Goal: Transaction & Acquisition: Obtain resource

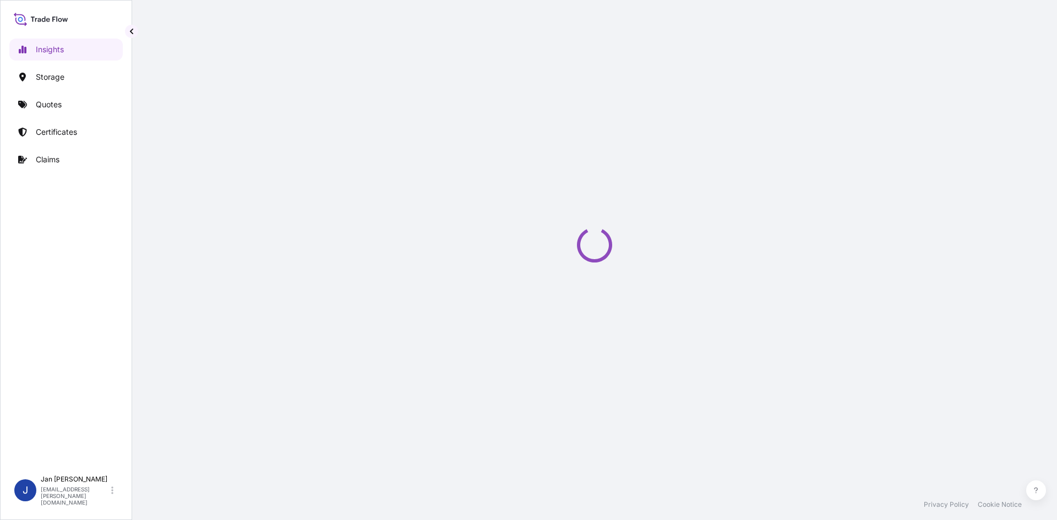
select select "2025"
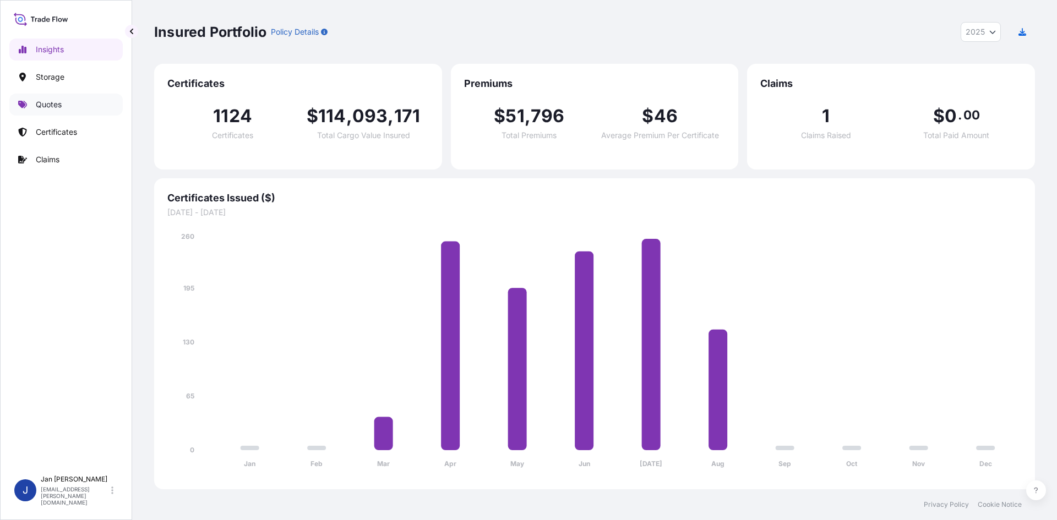
click at [61, 108] on p "Quotes" at bounding box center [49, 104] width 26 height 11
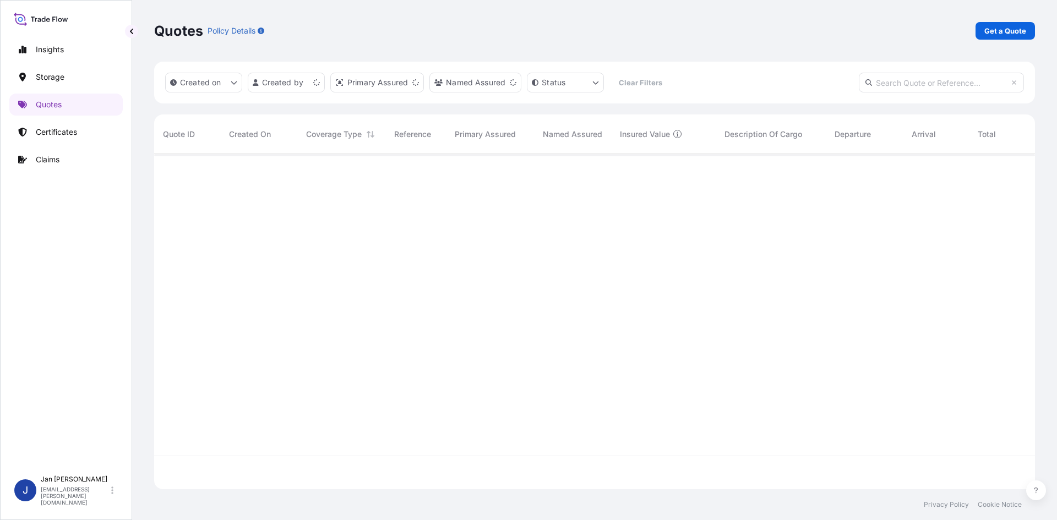
scroll to position [333, 873]
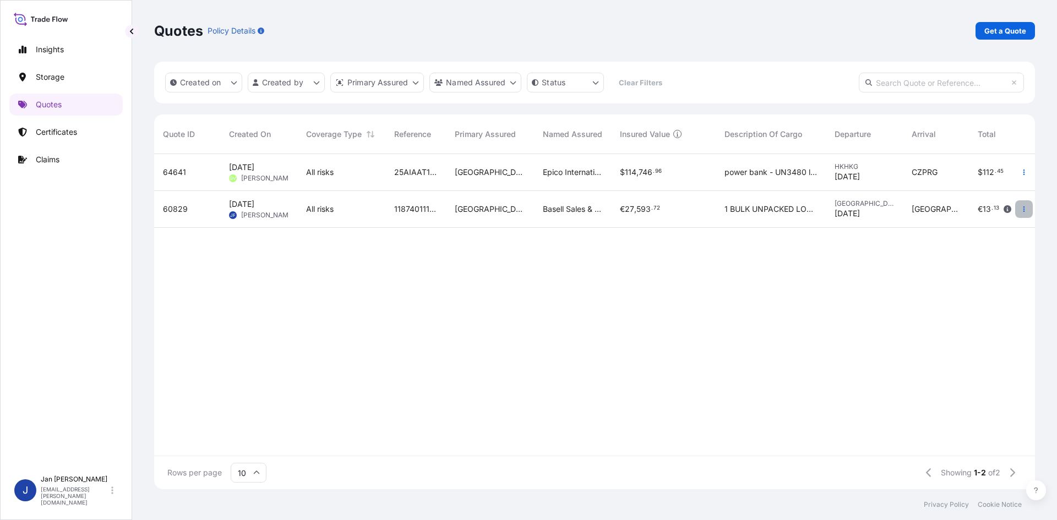
click at [1020, 208] on button "button" at bounding box center [1024, 209] width 18 height 18
click at [998, 228] on p "Duplicate quote" at bounding box center [979, 231] width 57 height 11
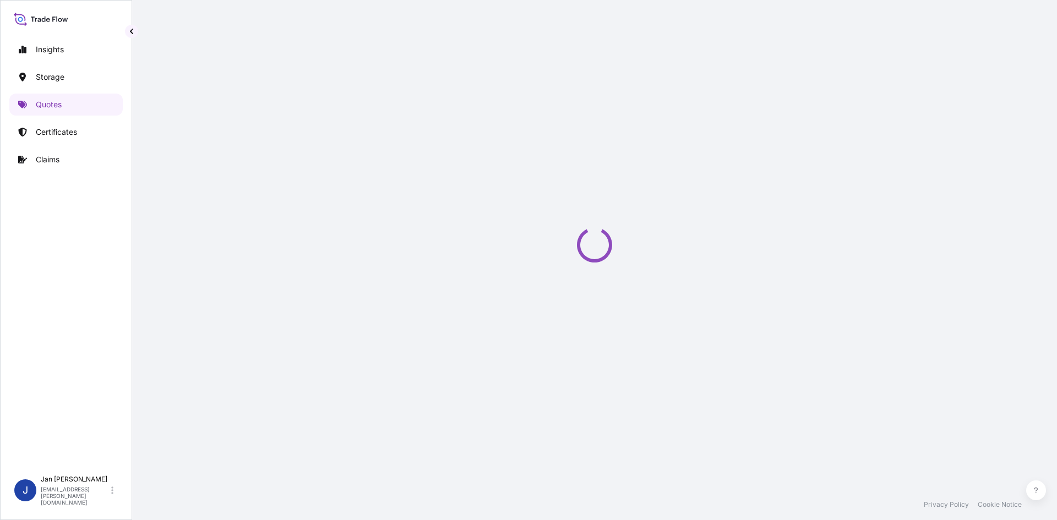
scroll to position [18, 0]
select select "Water"
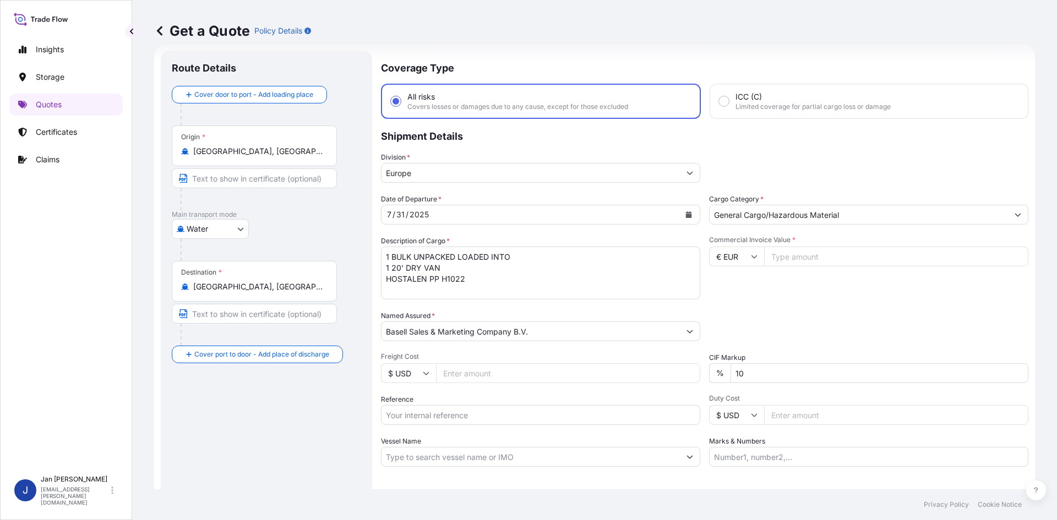
drag, startPoint x: 260, startPoint y: 152, endPoint x: 103, endPoint y: 146, distance: 157.6
click at [103, 146] on div "Insights Storage Quotes Certificates Claims J [PERSON_NAME] [EMAIL_ADDRESS][PER…" at bounding box center [528, 260] width 1057 height 520
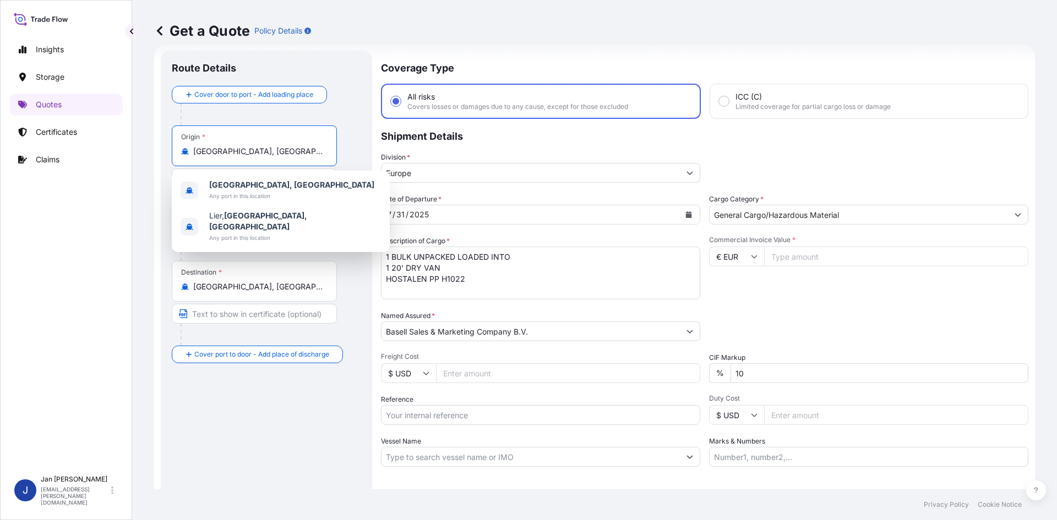
paste input "[GEOGRAPHIC_DATA]"
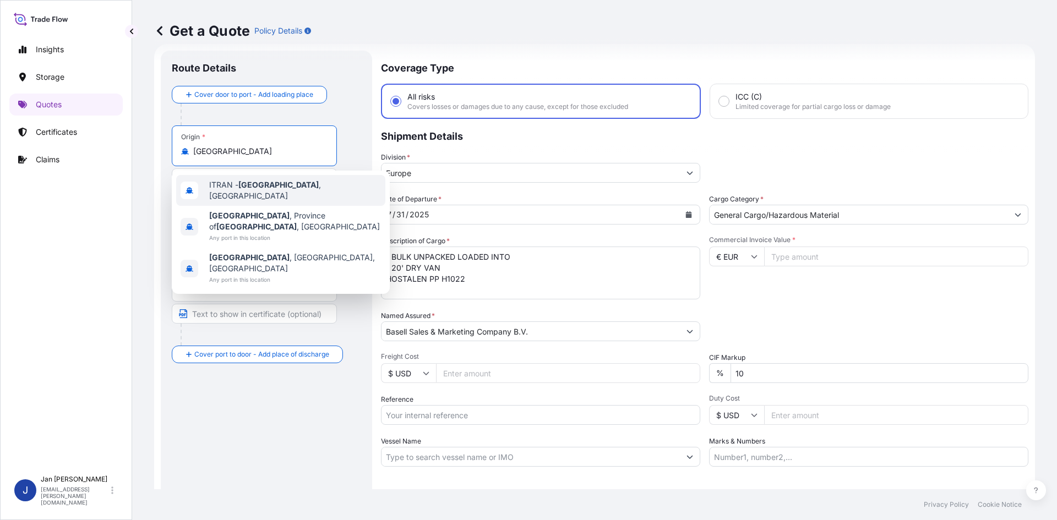
click at [335, 189] on div "ITRAN - [GEOGRAPHIC_DATA] , [GEOGRAPHIC_DATA]" at bounding box center [280, 190] width 209 height 31
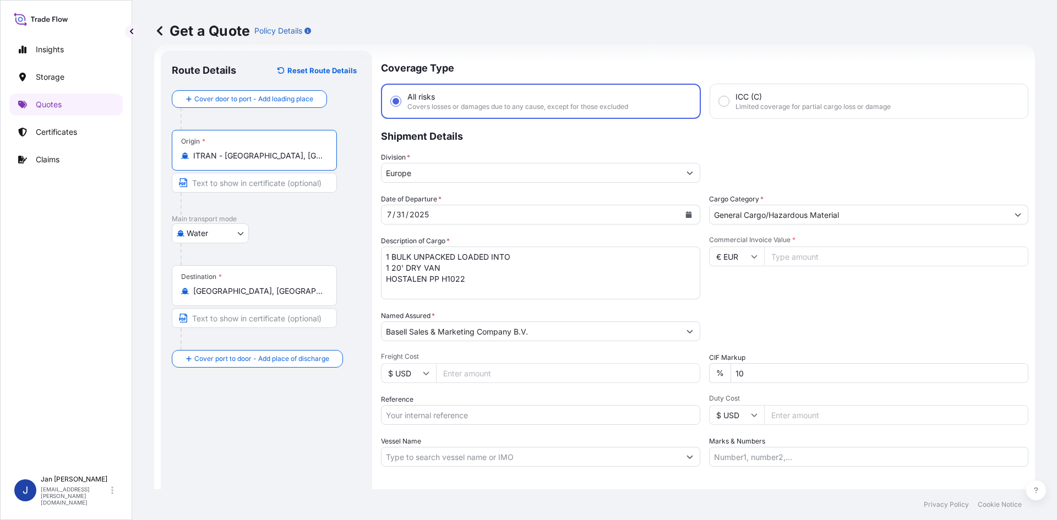
type input "ITRAN - [GEOGRAPHIC_DATA], [GEOGRAPHIC_DATA]"
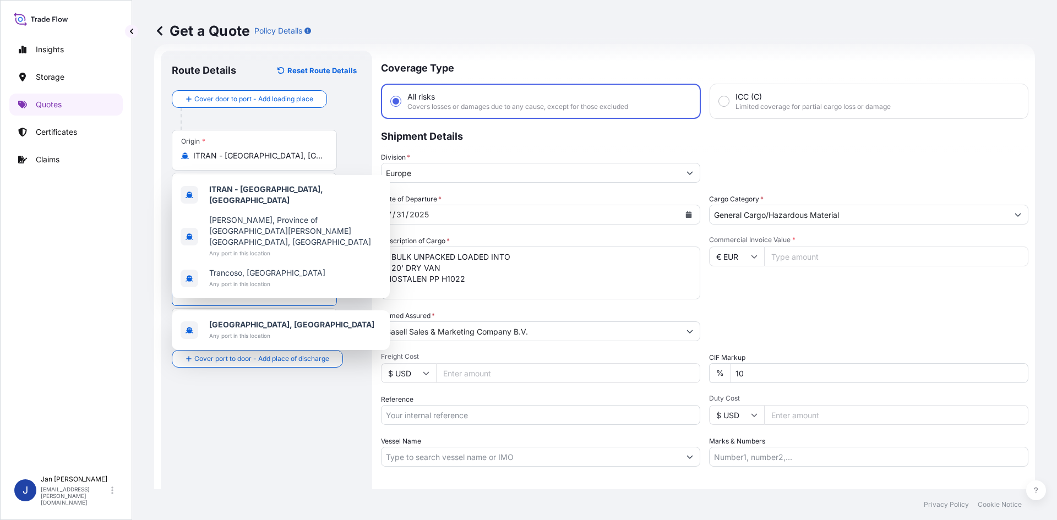
drag, startPoint x: 241, startPoint y: 295, endPoint x: 100, endPoint y: 288, distance: 141.1
click at [91, 288] on div "Insights Storage Quotes Certificates Claims J [PERSON_NAME] [EMAIL_ADDRESS][PER…" at bounding box center [528, 260] width 1057 height 520
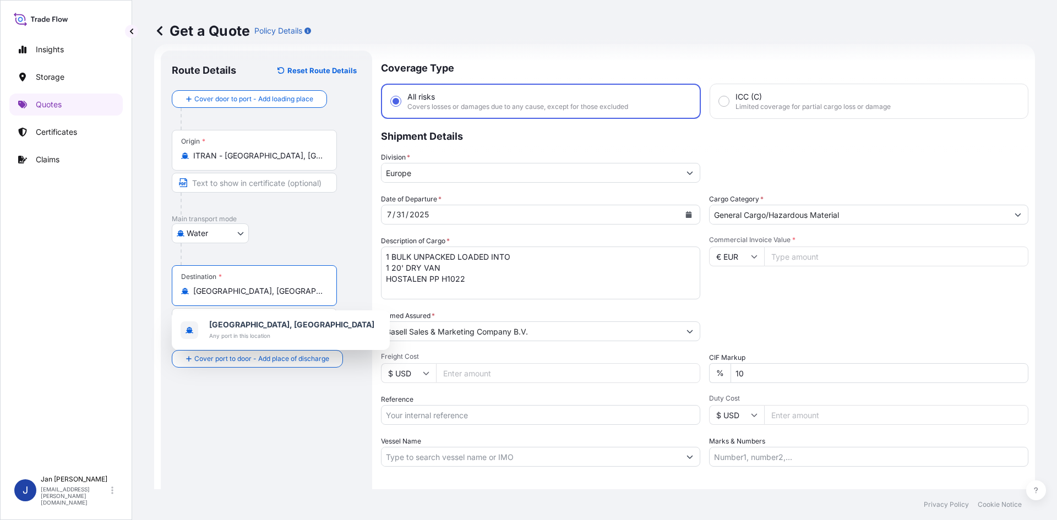
paste input "KOWLOON"
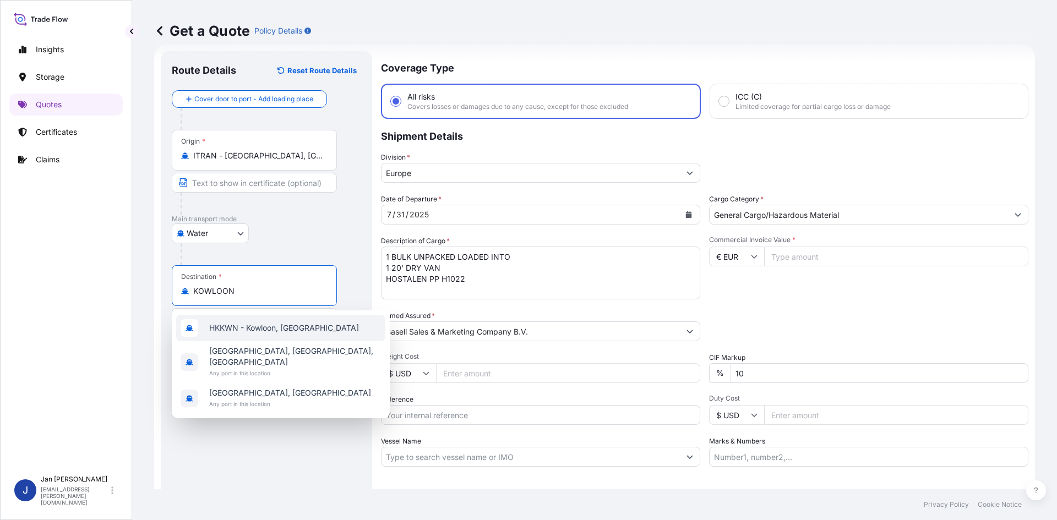
click at [301, 326] on span "HKKWN - Kowloon, [GEOGRAPHIC_DATA]" at bounding box center [284, 328] width 150 height 11
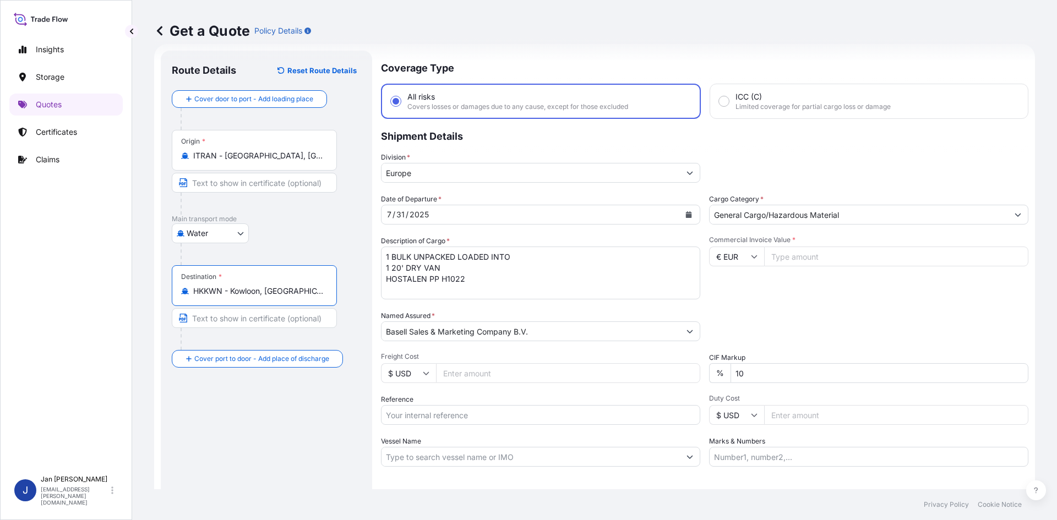
type input "HKKWN - Kowloon, [GEOGRAPHIC_DATA]"
click at [437, 211] on div "[DATE]" at bounding box center [531, 215] width 298 height 20
click at [567, 223] on div "[DATE]" at bounding box center [531, 215] width 298 height 20
click at [691, 216] on button "Calendar" at bounding box center [689, 215] width 18 height 18
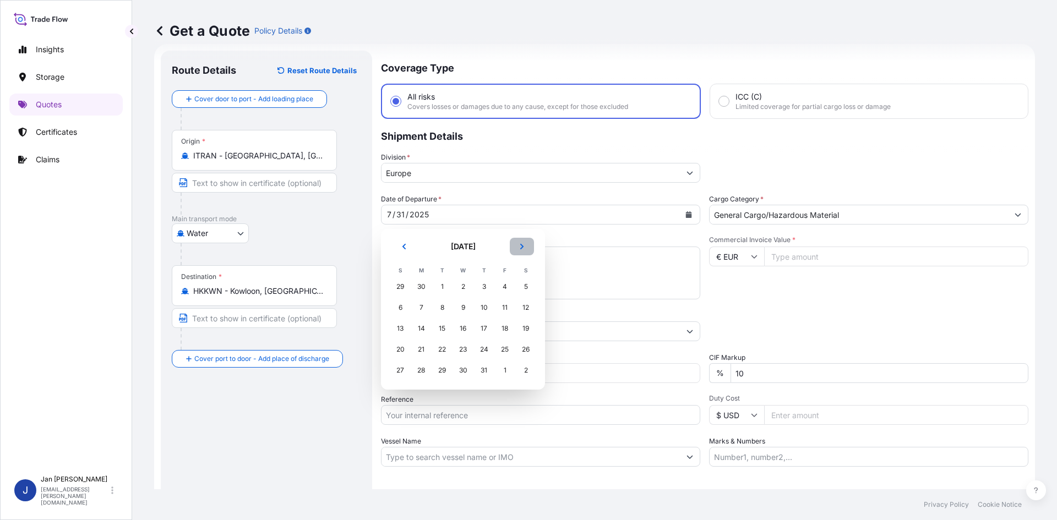
click at [522, 249] on icon "Next" at bounding box center [522, 246] width 7 height 7
click at [464, 350] on div "20" at bounding box center [463, 350] width 20 height 20
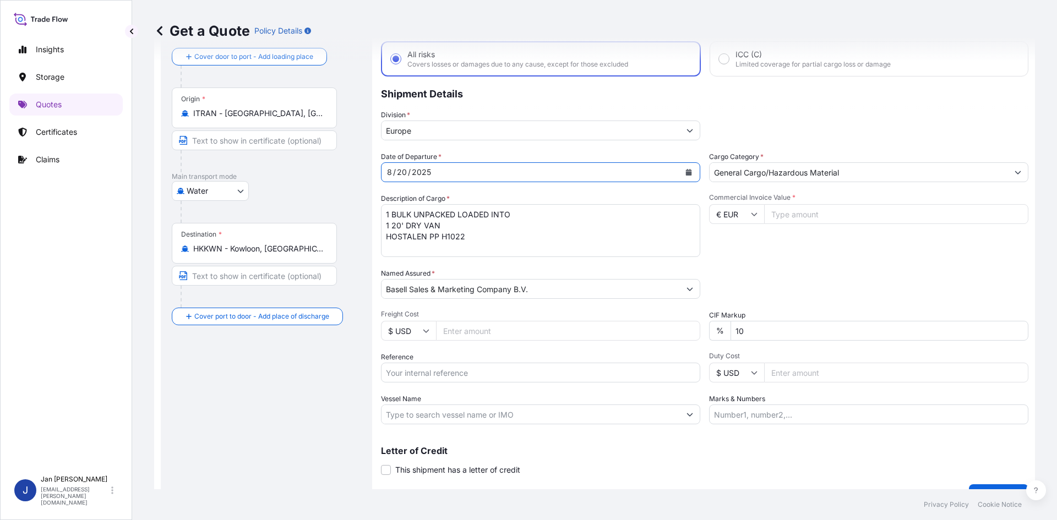
scroll to position [73, 0]
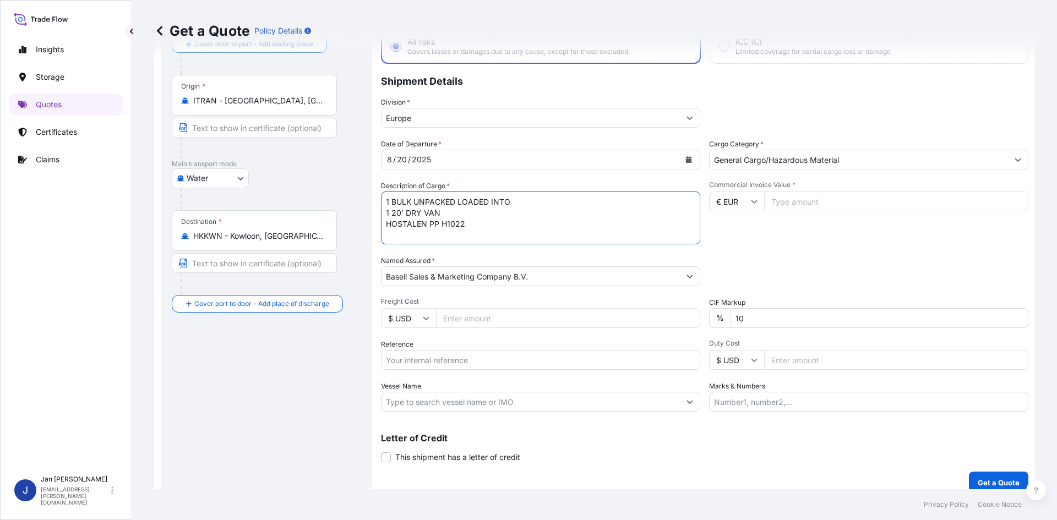
drag, startPoint x: 357, startPoint y: 201, endPoint x: 315, endPoint y: 182, distance: 46.3
click at [315, 182] on form "Route Details Reset Route Details Cover door to port - Add loading place Place …" at bounding box center [594, 244] width 881 height 511
paste textarea "BAGS LOADED ONTO 18 PALLETS LOADED INTO 1 40' CONTAINER(S) CLYRELL EC340Q"
click at [386, 201] on textarea "1 BULK UNPACKED LOADED INTO 1 20' DRY VAN HOSTALEN PP H1022" at bounding box center [540, 218] width 319 height 53
paste textarea "990"
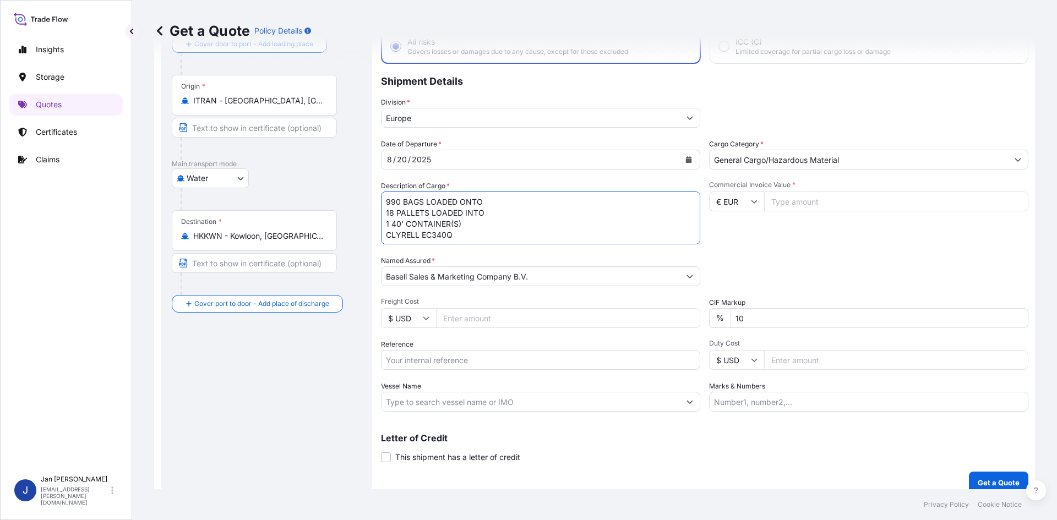
type textarea "990 BAGS LOADED ONTO 18 PALLETS LOADED INTO 1 40' CONTAINER(S) CLYRELL EC340Q"
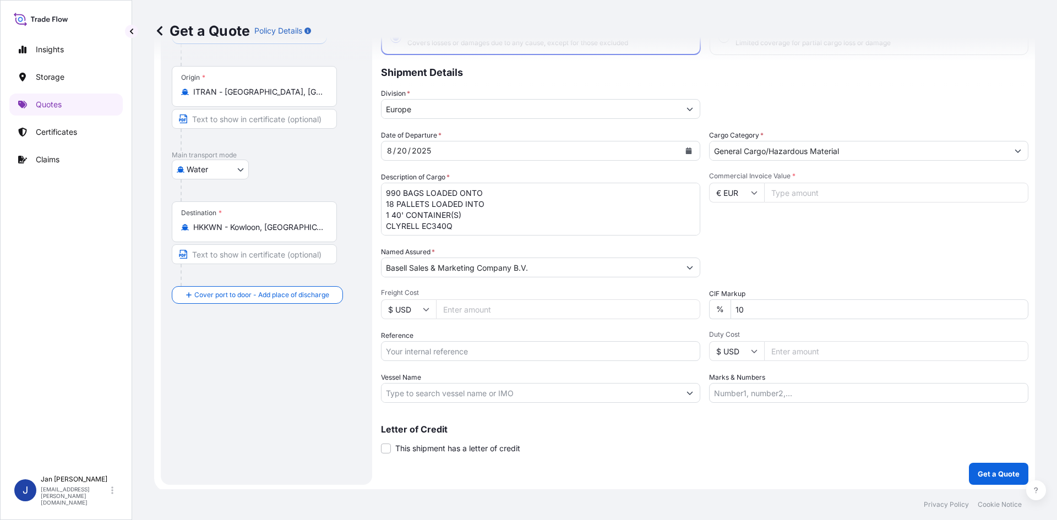
scroll to position [84, 0]
click at [535, 340] on input "Reference" at bounding box center [540, 349] width 319 height 20
paste input "1505192912"
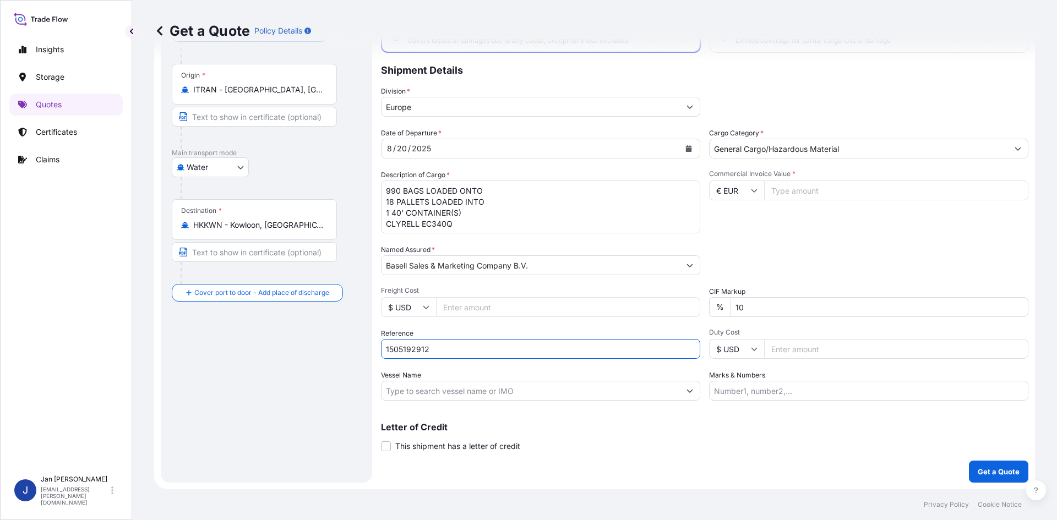
type input "1505192912"
click at [447, 396] on input "Vessel Name" at bounding box center [531, 391] width 298 height 20
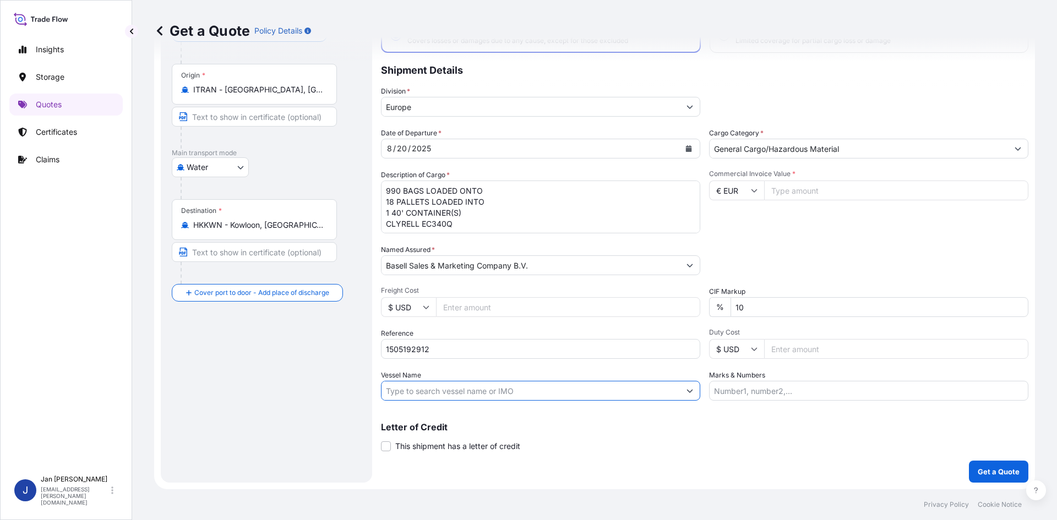
paste input "MSC RENAISSANCE III"
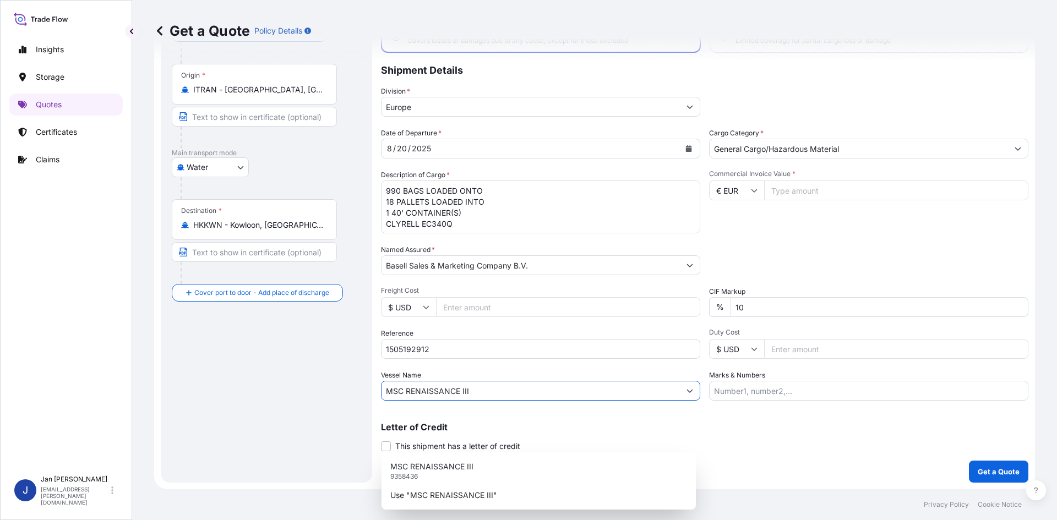
type input "MSC RENAISSANCE III"
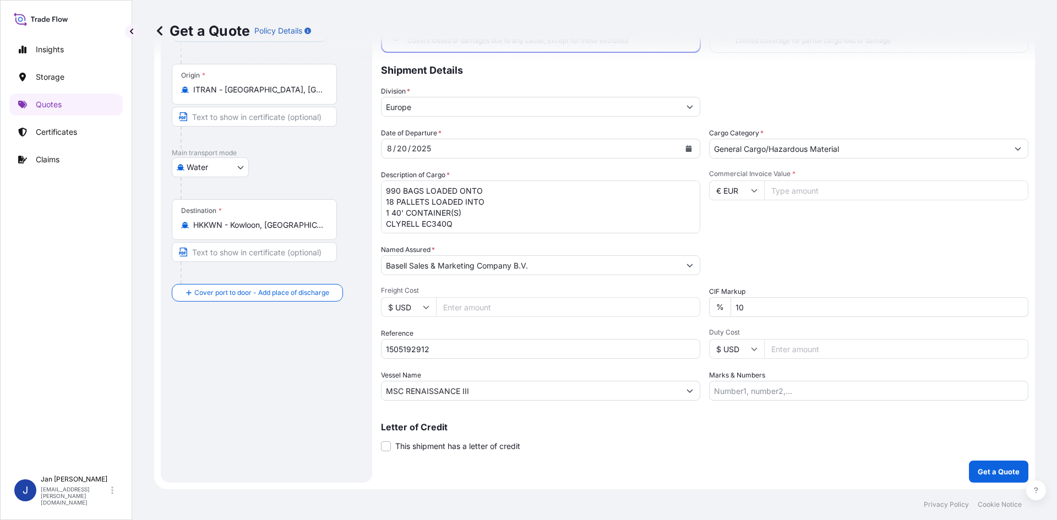
drag, startPoint x: 942, startPoint y: 251, endPoint x: 949, endPoint y: 247, distance: 8.4
click at [943, 249] on div "Packing Category Type to search a container mode Please select a primary mode o…" at bounding box center [868, 259] width 319 height 31
click at [797, 189] on input "Commercial Invoice Value *" at bounding box center [896, 191] width 264 height 20
type input "41703.75"
click at [782, 251] on div "Packing Category Type to search a container mode Please select a primary mode o…" at bounding box center [868, 259] width 319 height 31
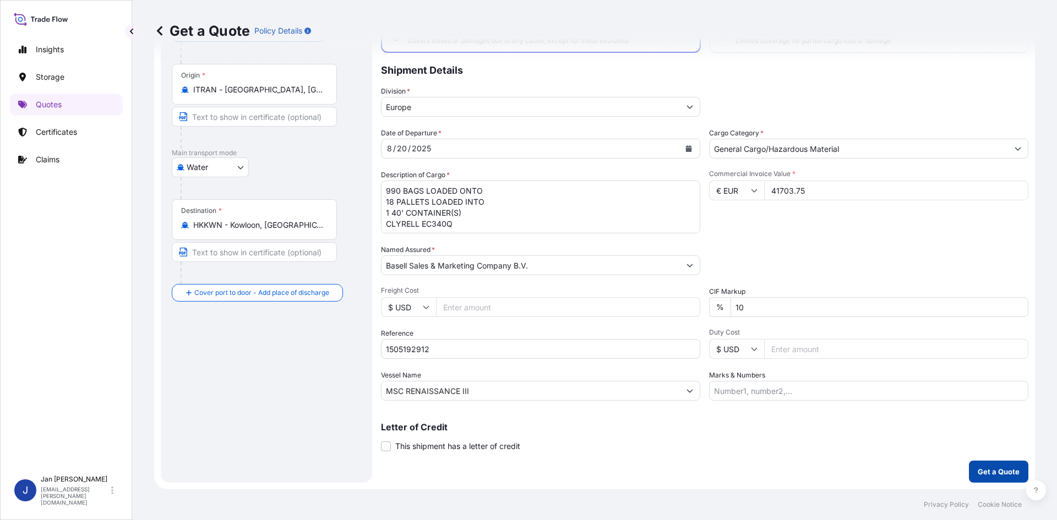
click at [980, 473] on p "Get a Quote" at bounding box center [999, 471] width 42 height 11
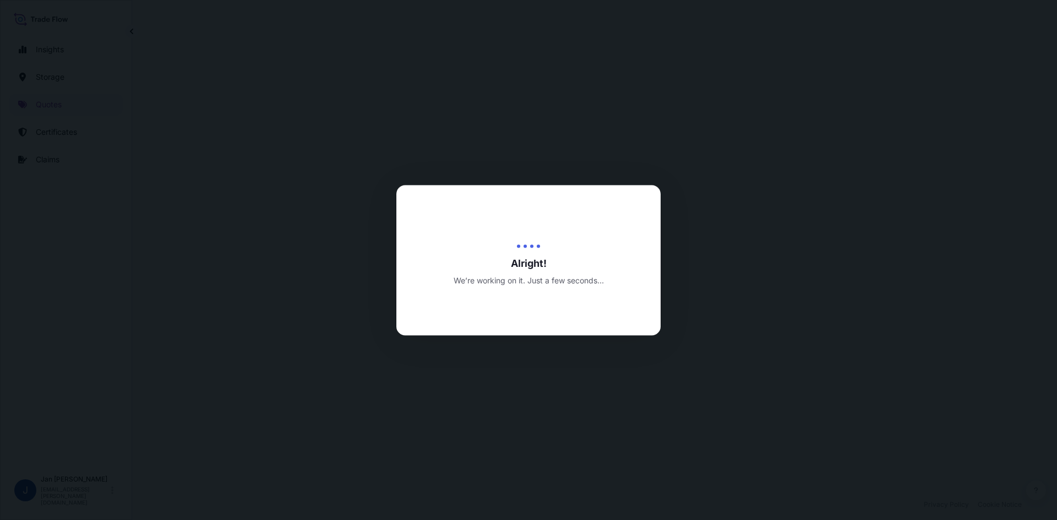
select select "Water"
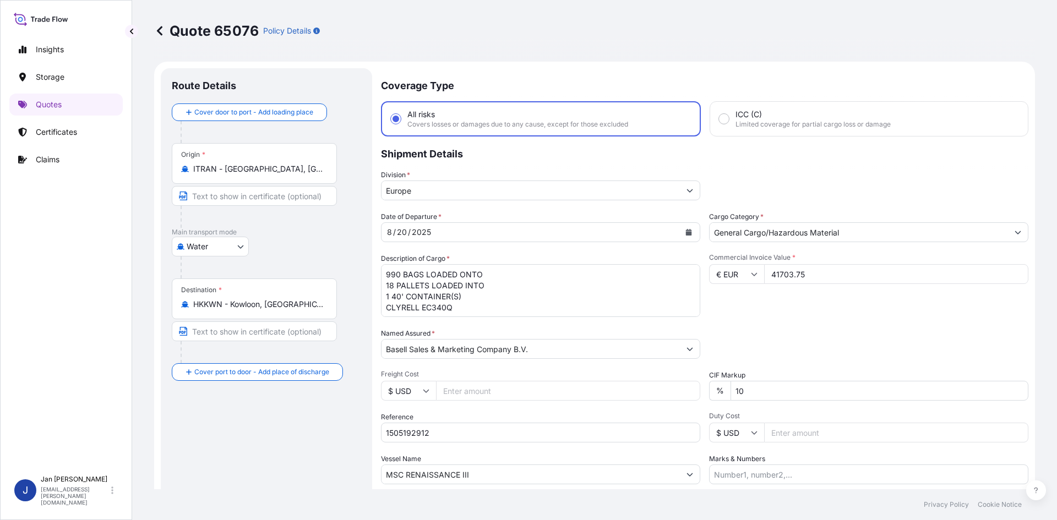
click at [319, 253] on div "Water Air Water Inland" at bounding box center [266, 247] width 189 height 20
click at [296, 302] on input "HKKWN - Kowloon, [GEOGRAPHIC_DATA]" at bounding box center [258, 304] width 130 height 11
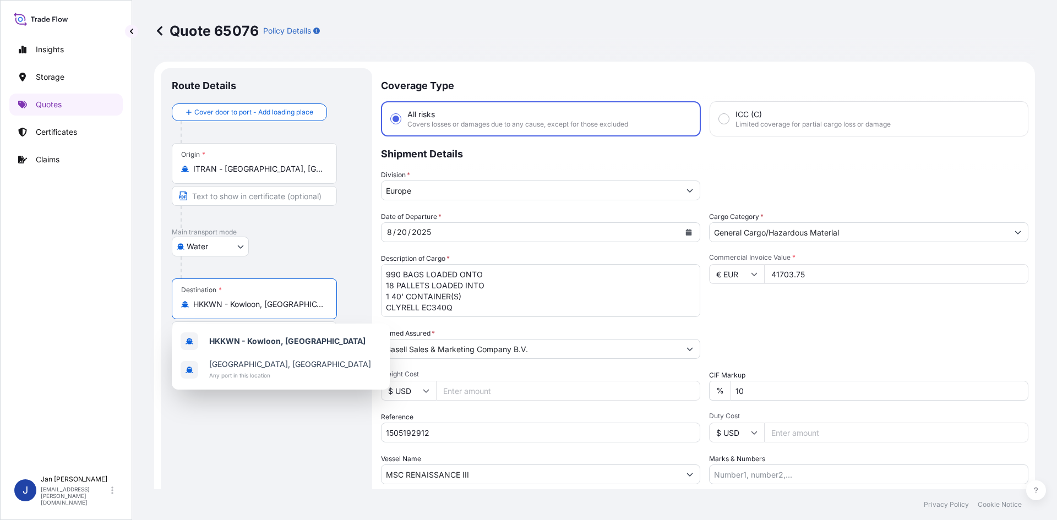
scroll to position [1, 0]
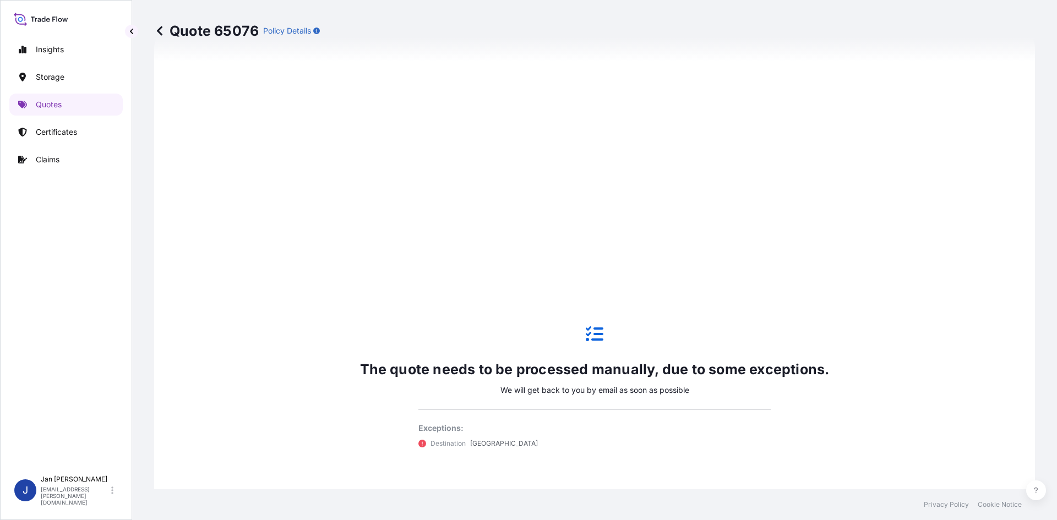
click at [509, 379] on div "The quote needs to be processed manually, due to some exceptions. We will get b…" at bounding box center [595, 387] width 470 height 165
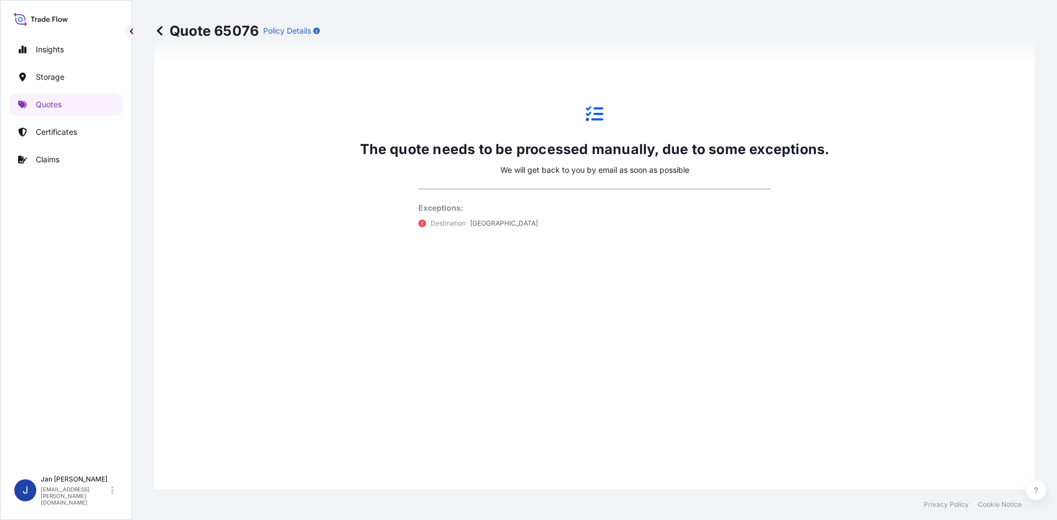
click at [586, 126] on div "The quote needs to be processed manually, due to some exceptions. We will get b…" at bounding box center [595, 167] width 470 height 165
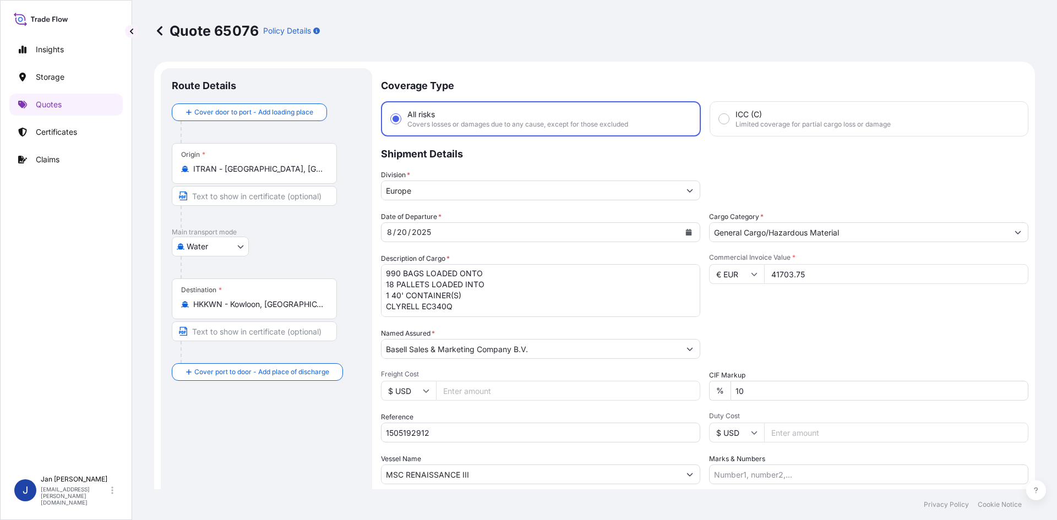
scroll to position [275, 0]
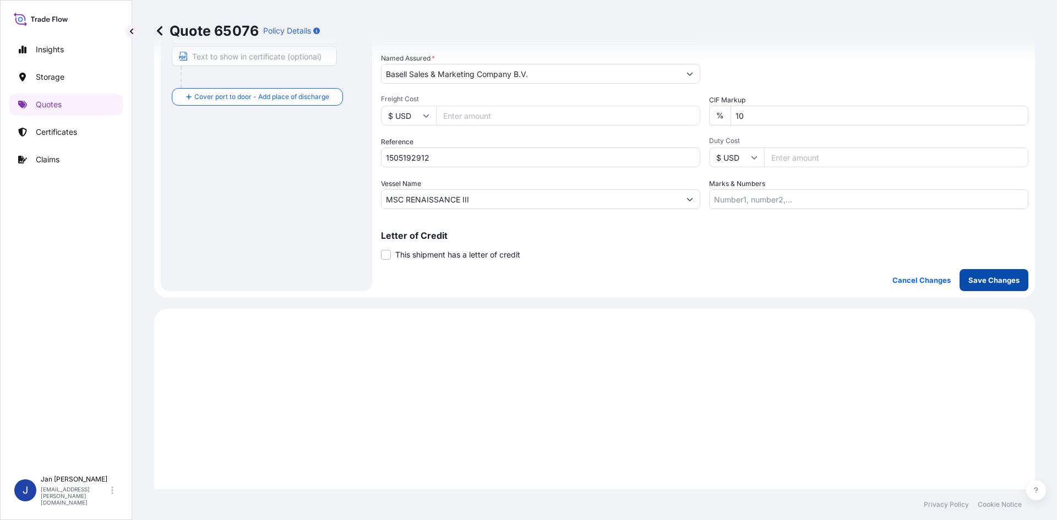
click at [984, 287] on button "Save Changes" at bounding box center [994, 280] width 69 height 22
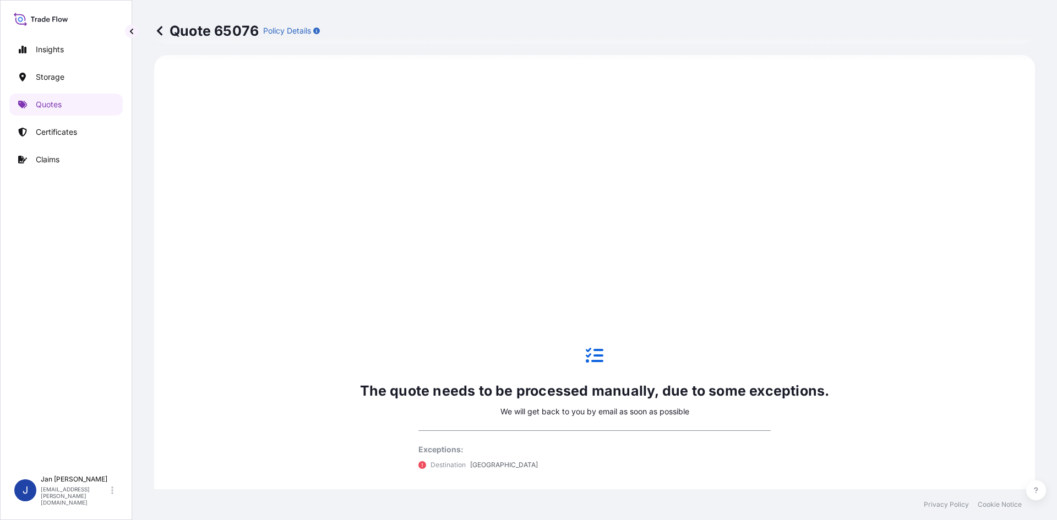
select select "Water"
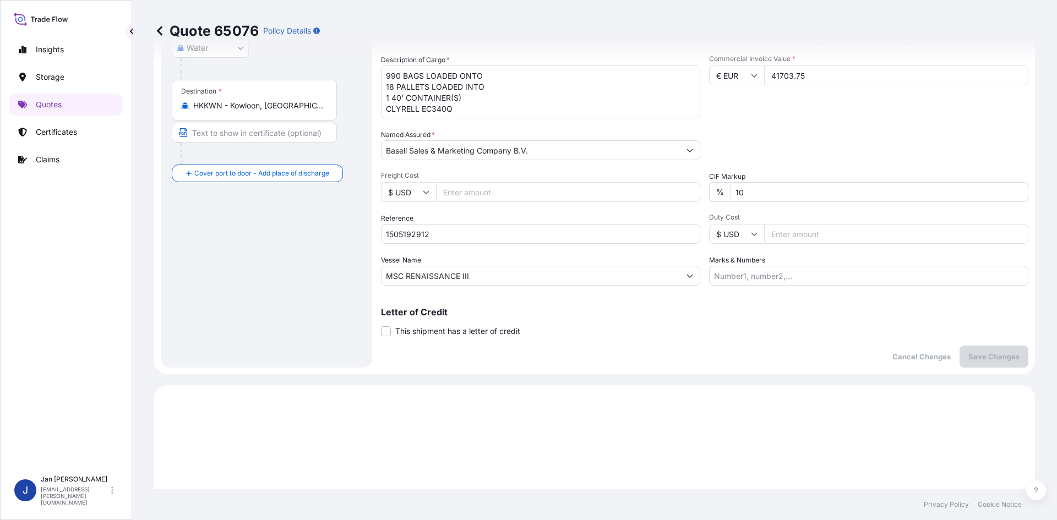
scroll to position [0, 0]
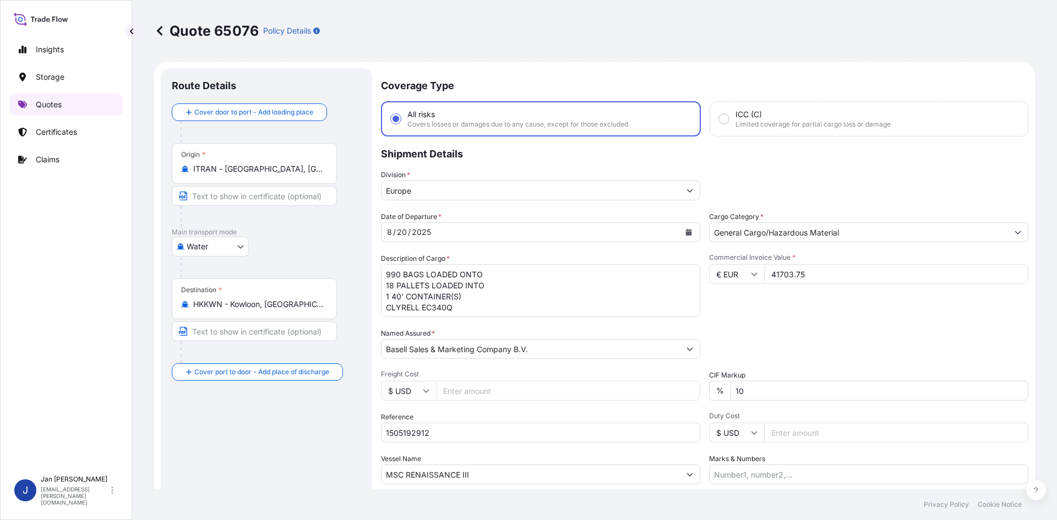
click at [64, 103] on link "Quotes" at bounding box center [65, 105] width 113 height 22
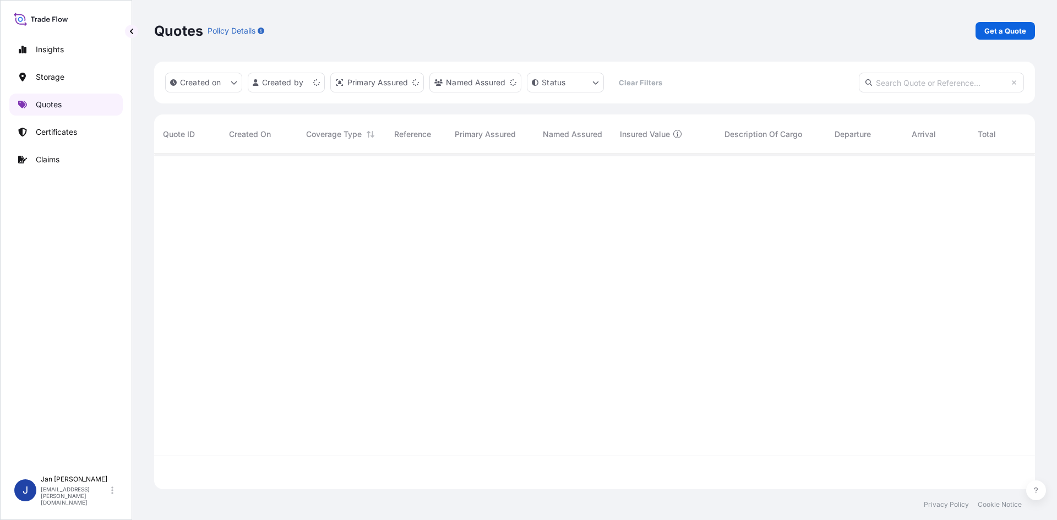
scroll to position [333, 873]
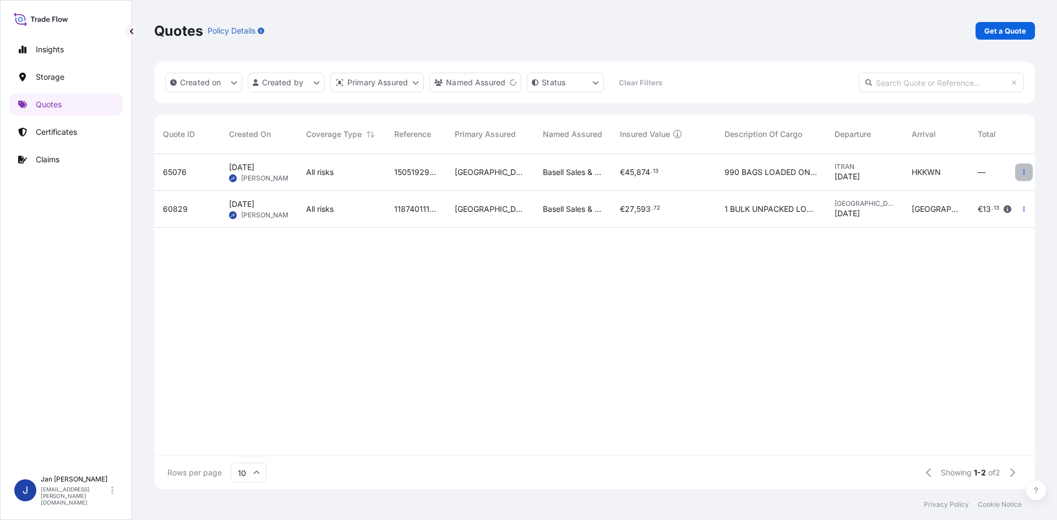
click at [1023, 171] on icon "button" at bounding box center [1024, 172] width 7 height 7
click at [993, 175] on link "Edit quote" at bounding box center [974, 175] width 86 height 18
select select "Water"
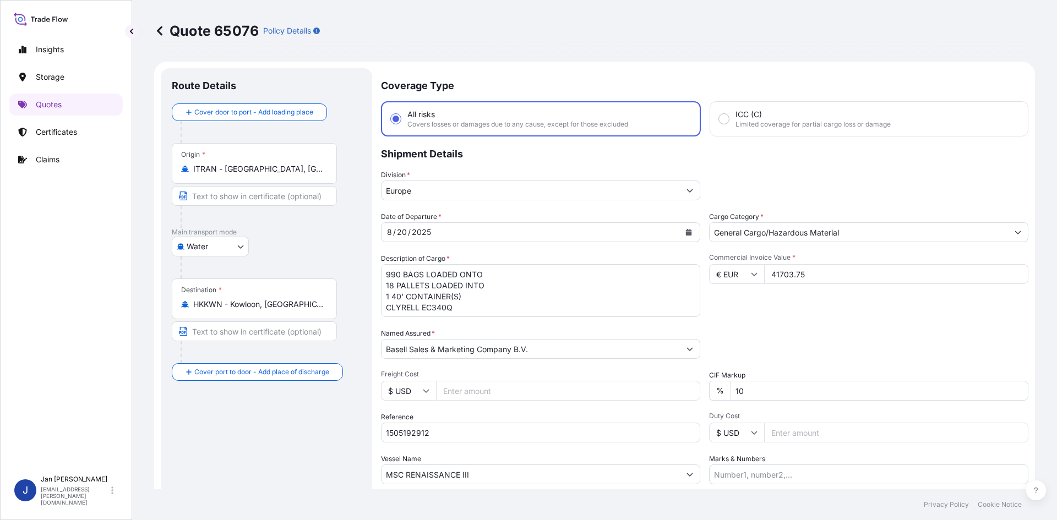
click at [831, 275] on input "41703.75" at bounding box center [896, 274] width 264 height 20
